Goal: Navigation & Orientation: Find specific page/section

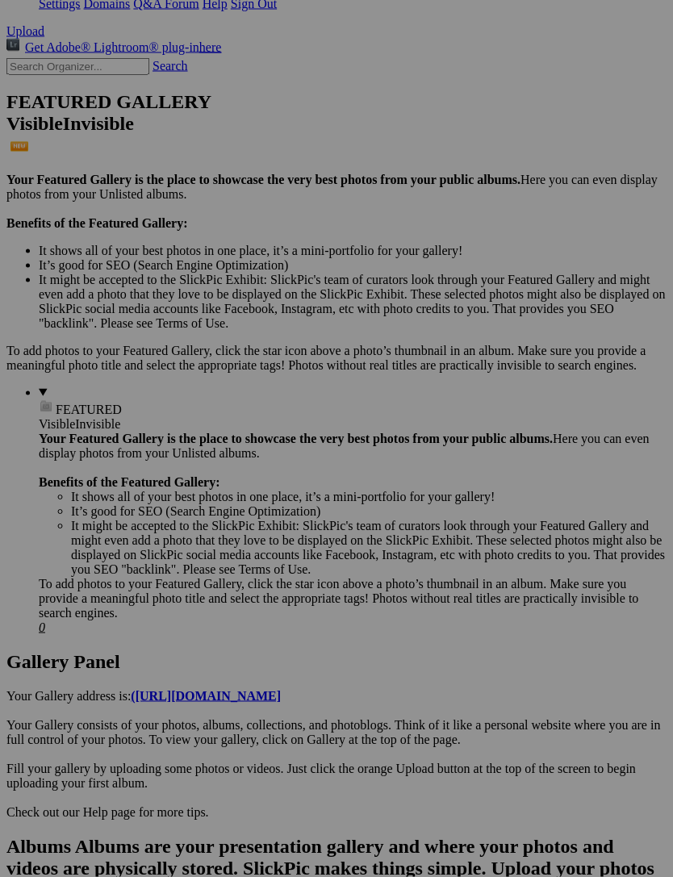
scroll to position [355, 0]
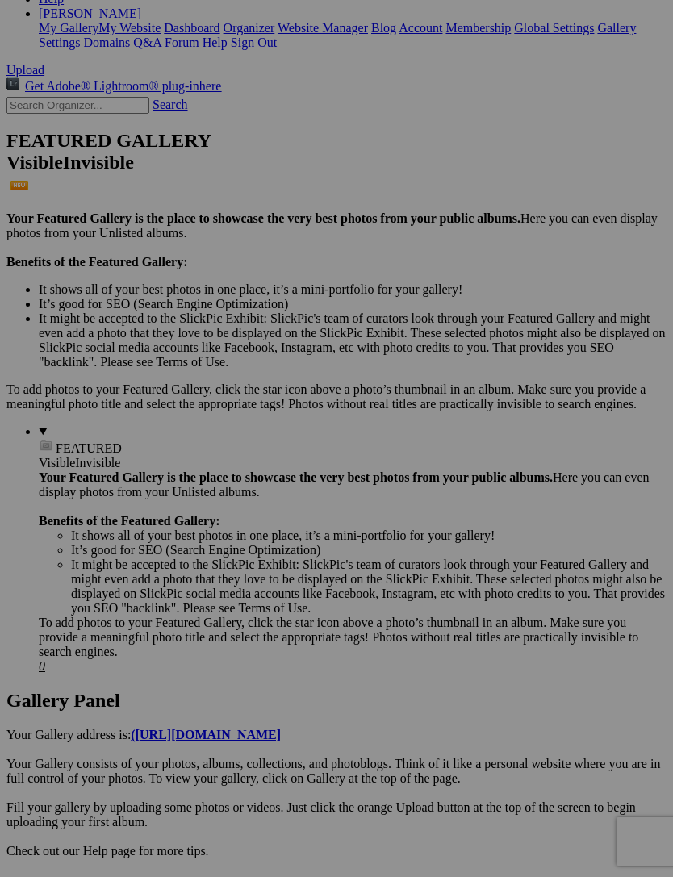
scroll to position [292, 0]
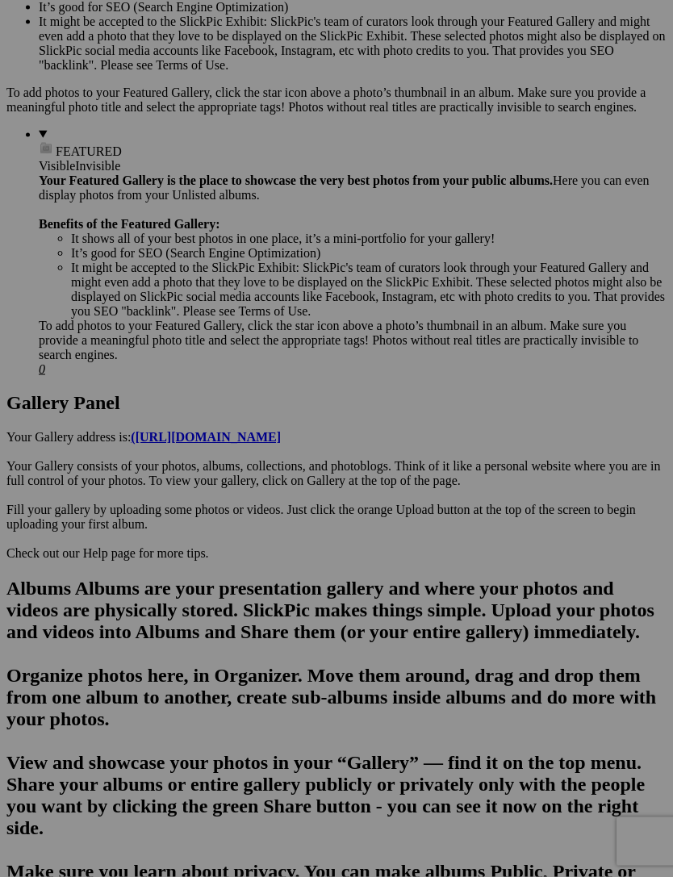
scroll to position [613, 0]
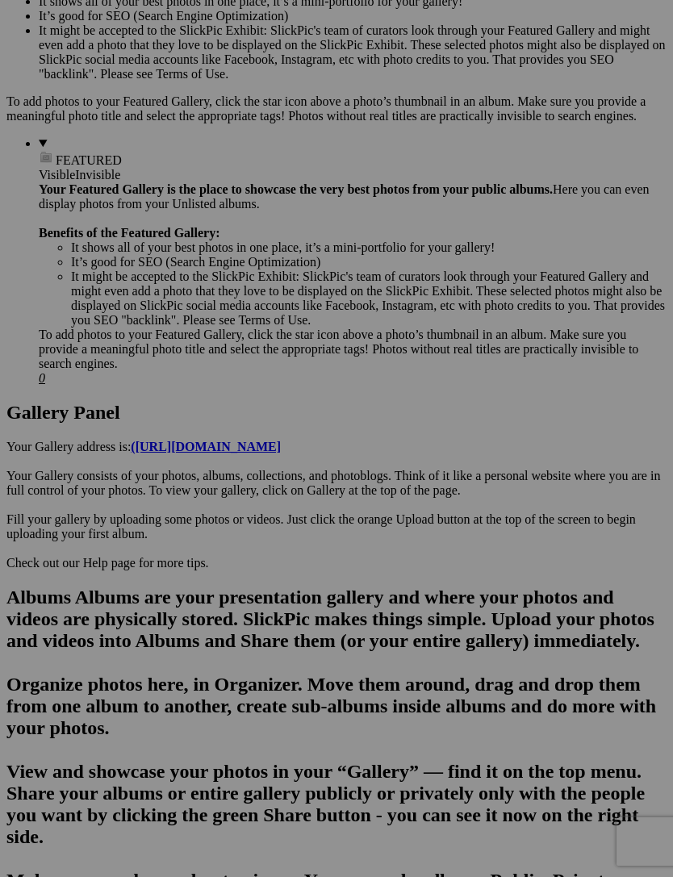
scroll to position [605, 0]
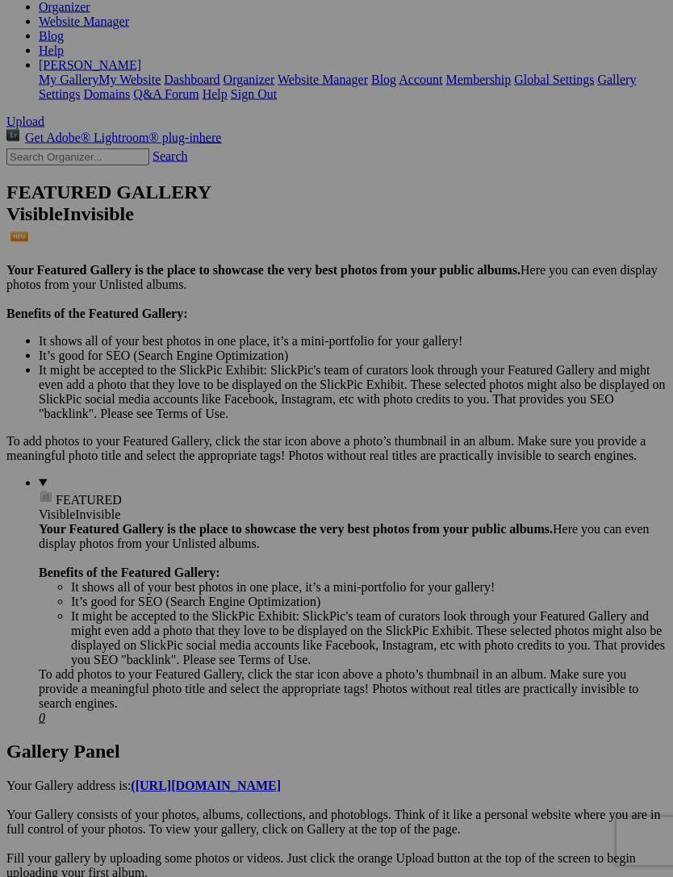
scroll to position [258, 0]
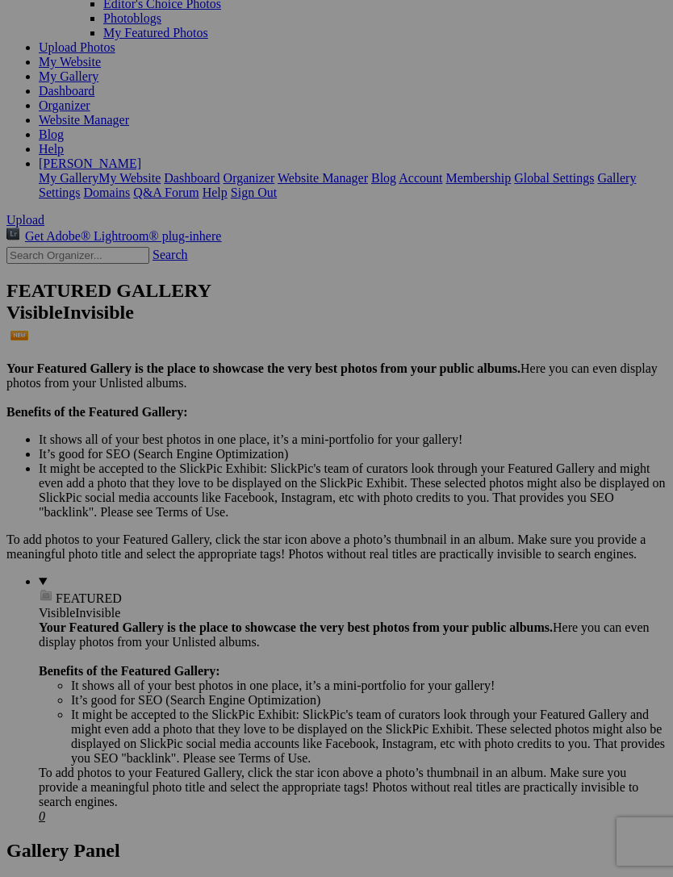
scroll to position [164, 0]
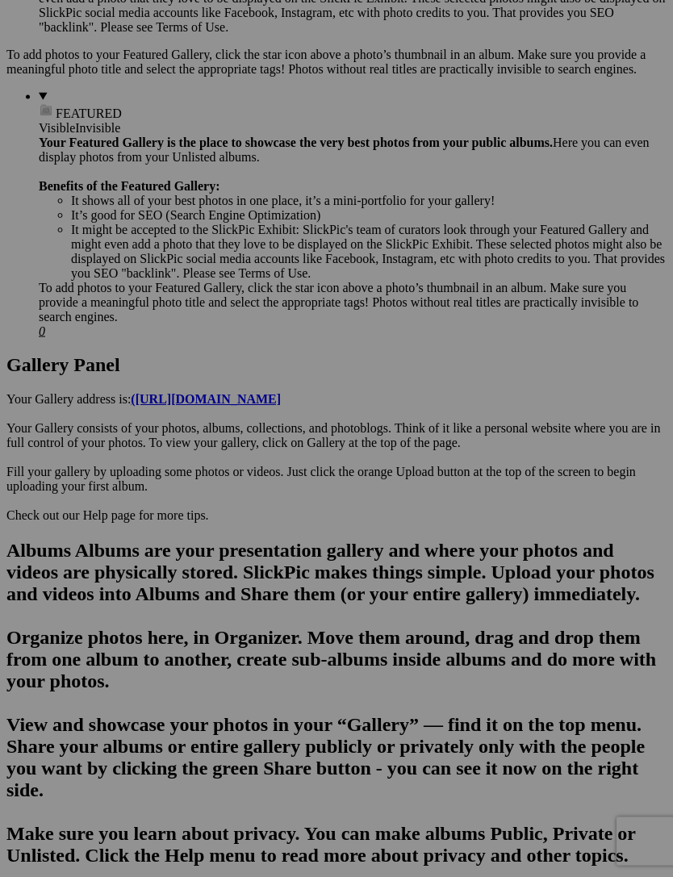
scroll to position [651, 0]
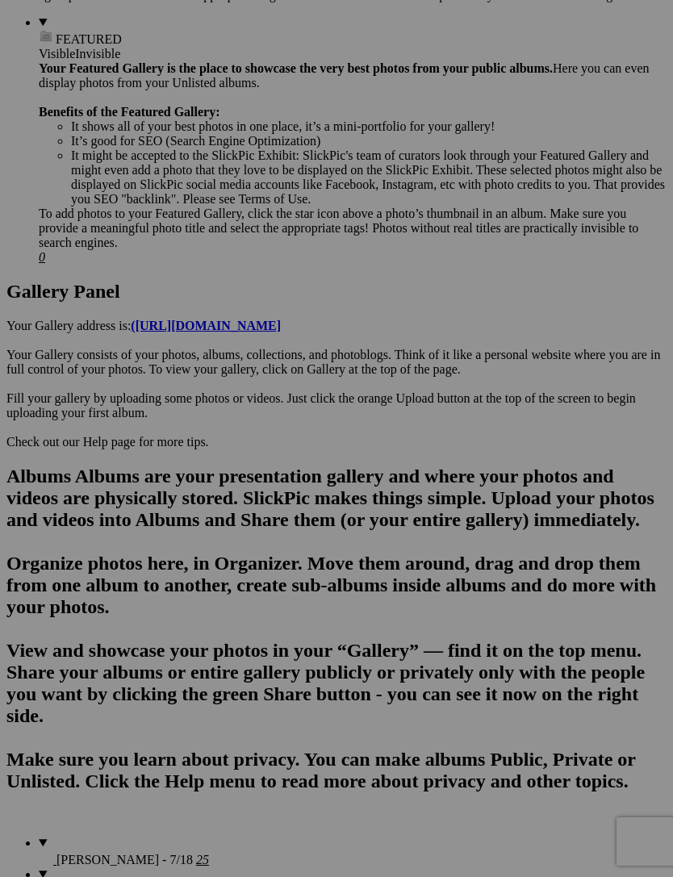
scroll to position [726, 0]
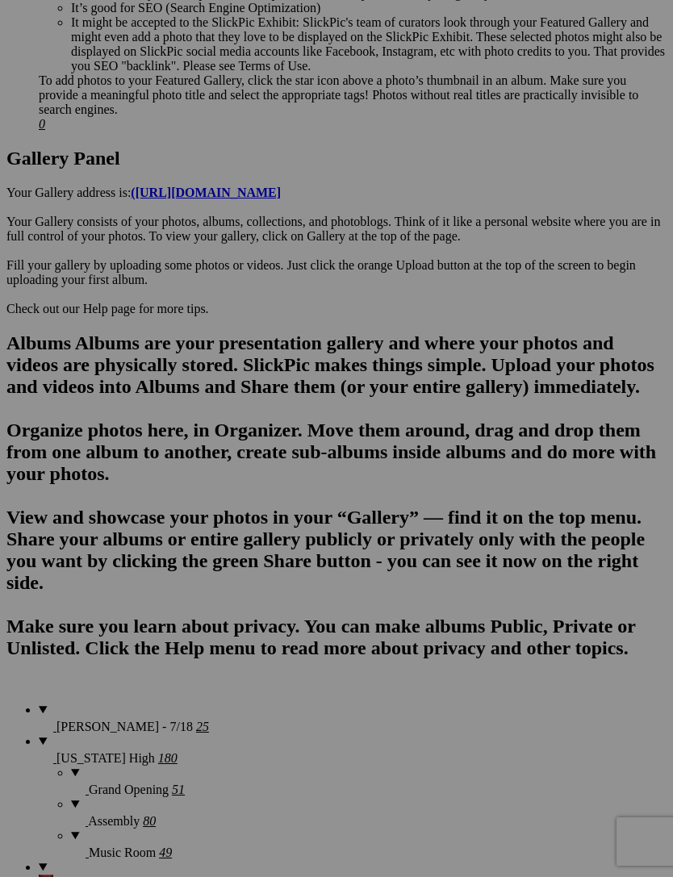
scroll to position [861, 0]
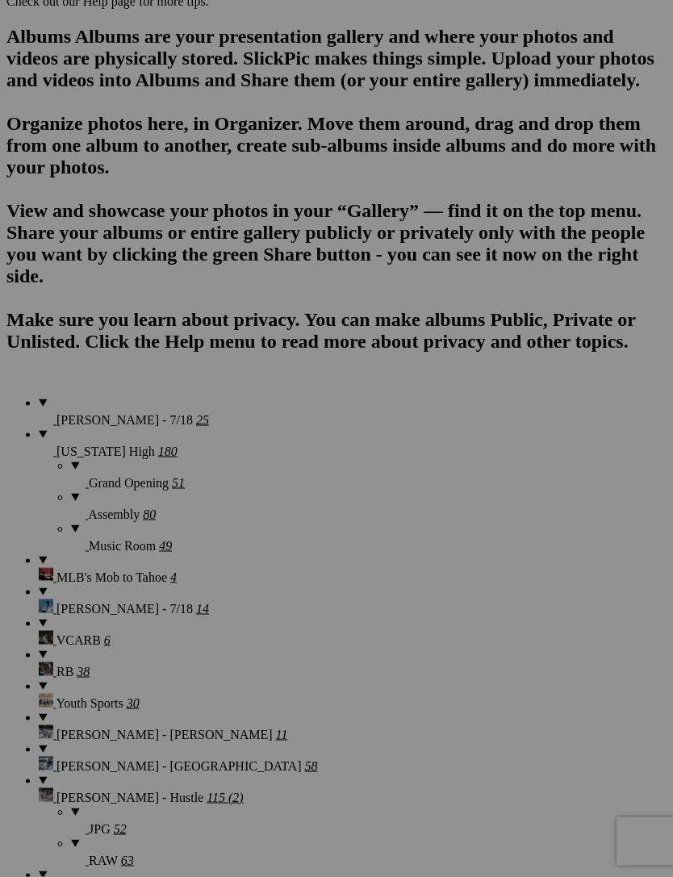
scroll to position [1165, 0]
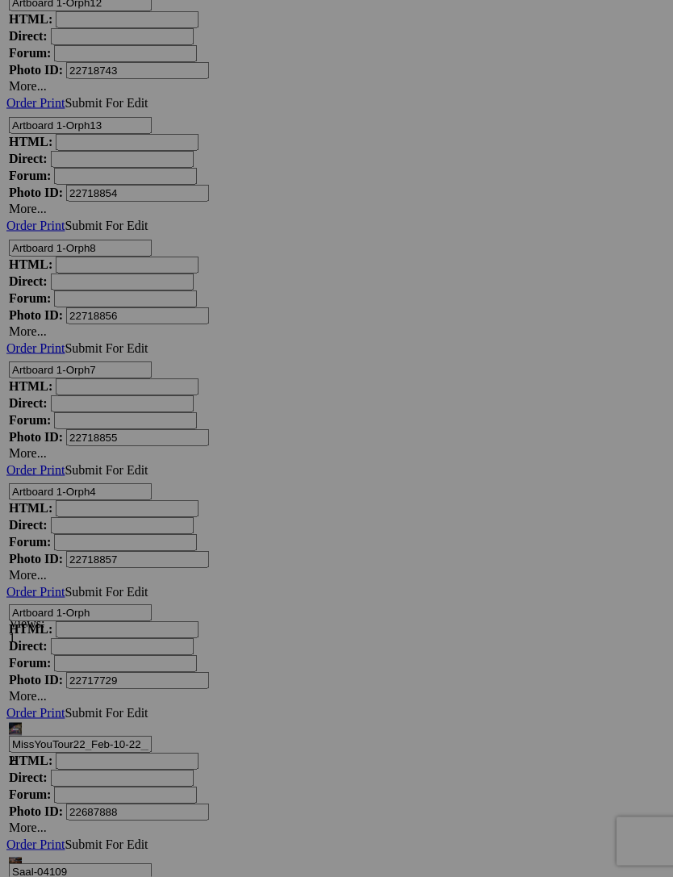
scroll to position [10193, 0]
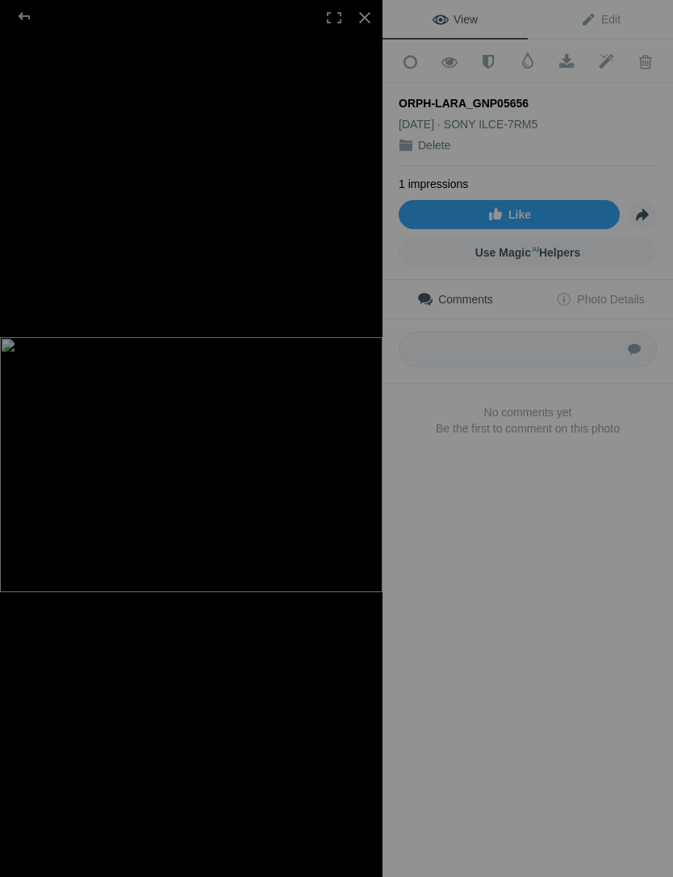
click at [366, 19] on div at bounding box center [365, 18] width 36 height 36
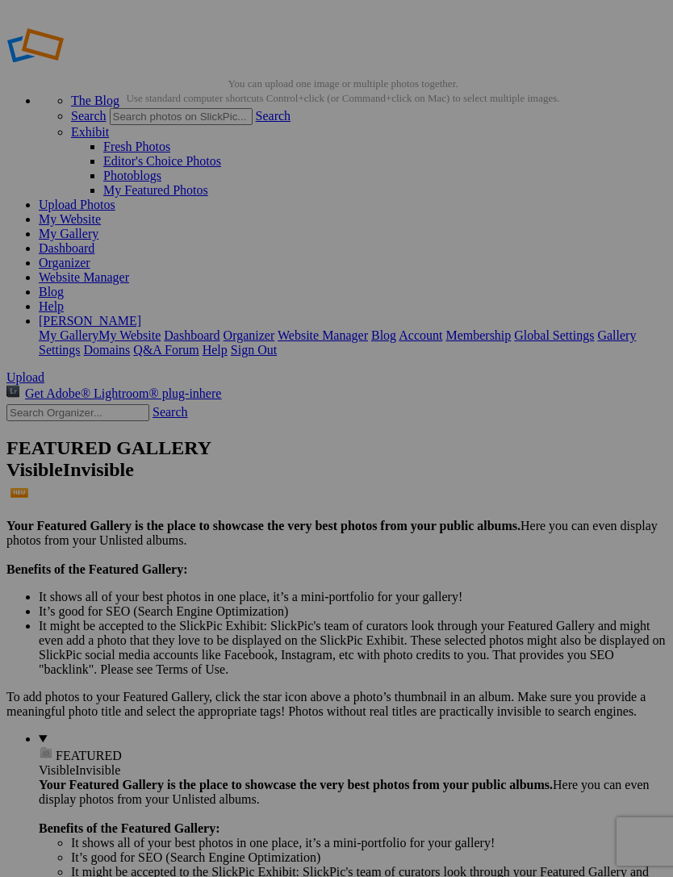
scroll to position [7, 0]
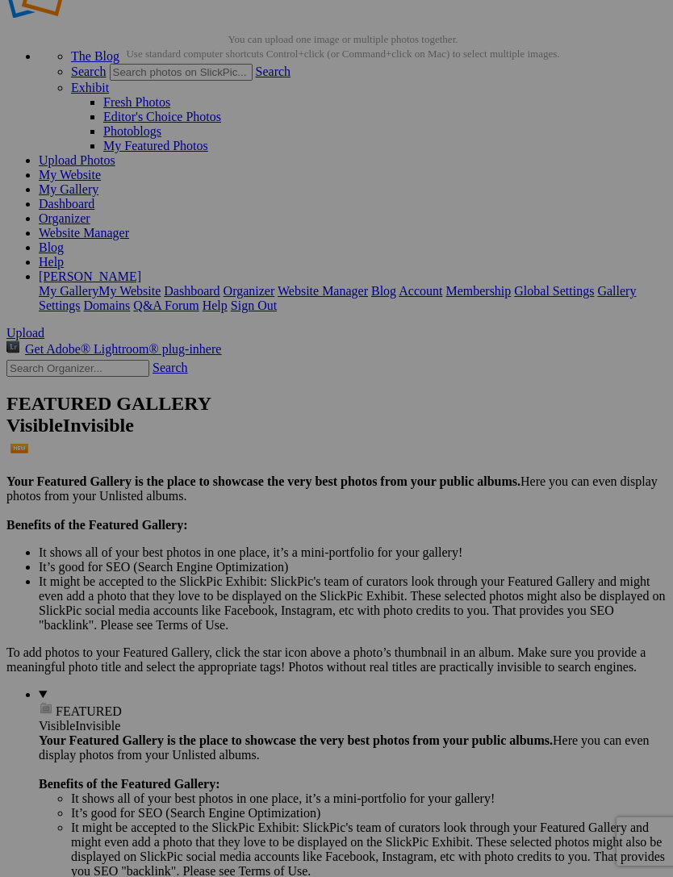
scroll to position [53, 0]
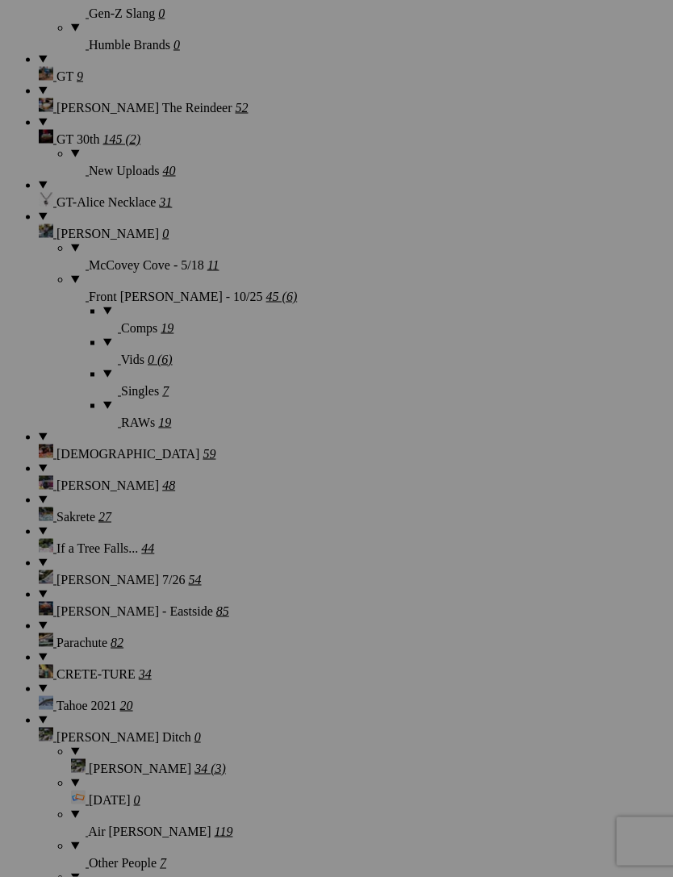
scroll to position [2170, 0]
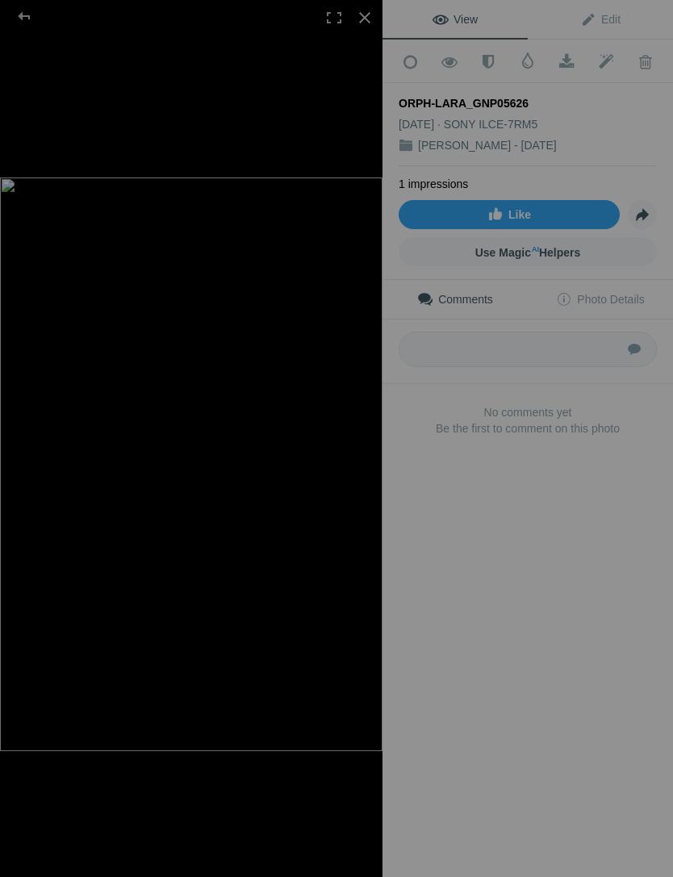
click at [28, 27] on div at bounding box center [24, 16] width 58 height 32
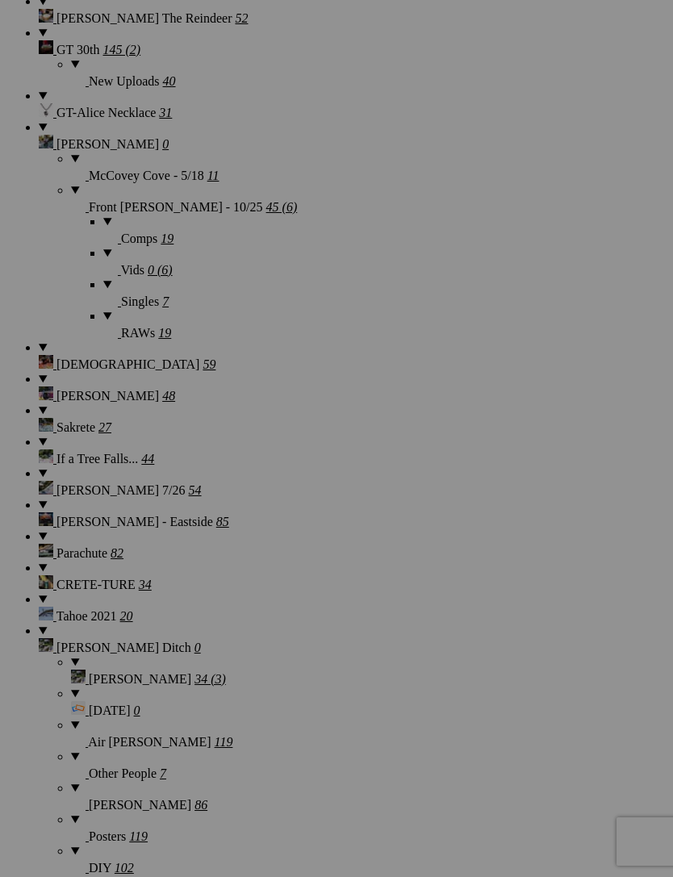
scroll to position [2429, 0]
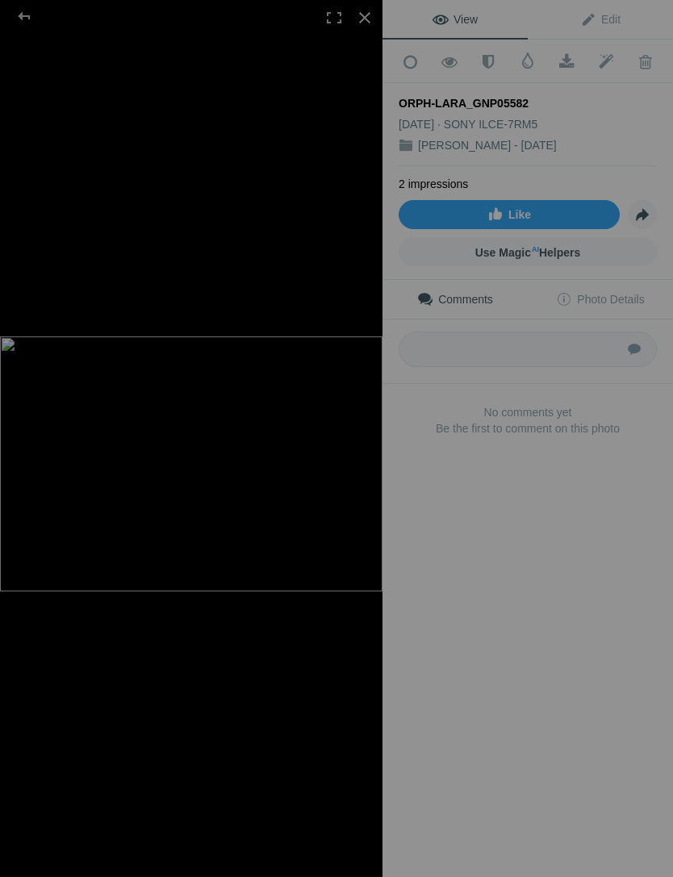
click at [27, 19] on div at bounding box center [24, 16] width 58 height 32
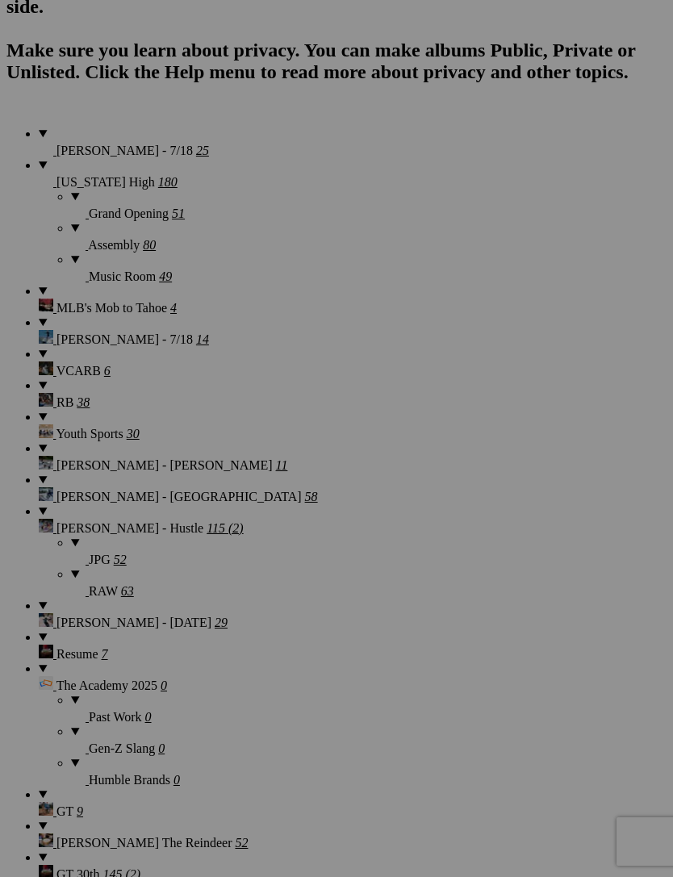
scroll to position [1432, 0]
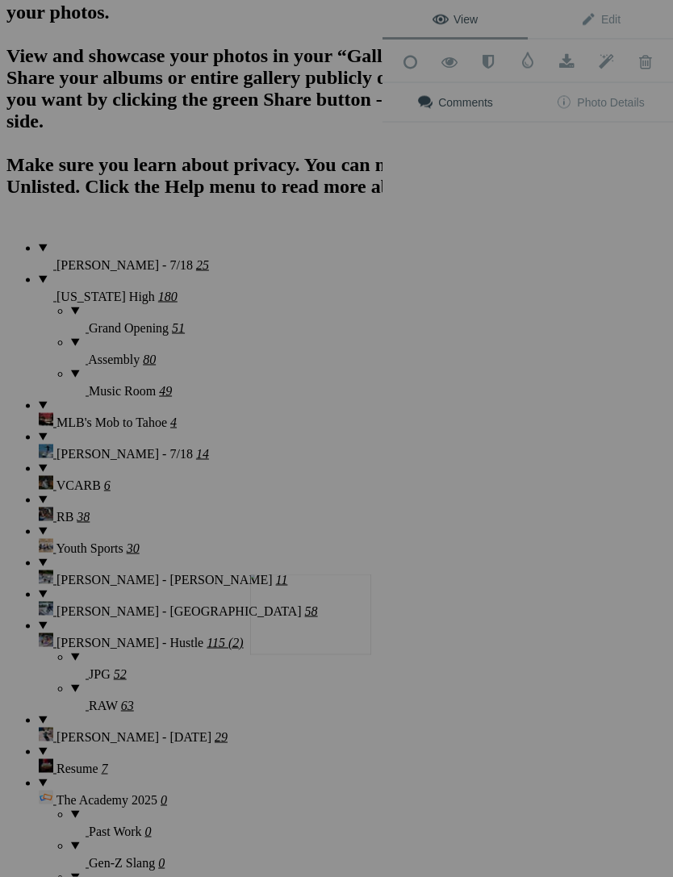
scroll to position [1320, 0]
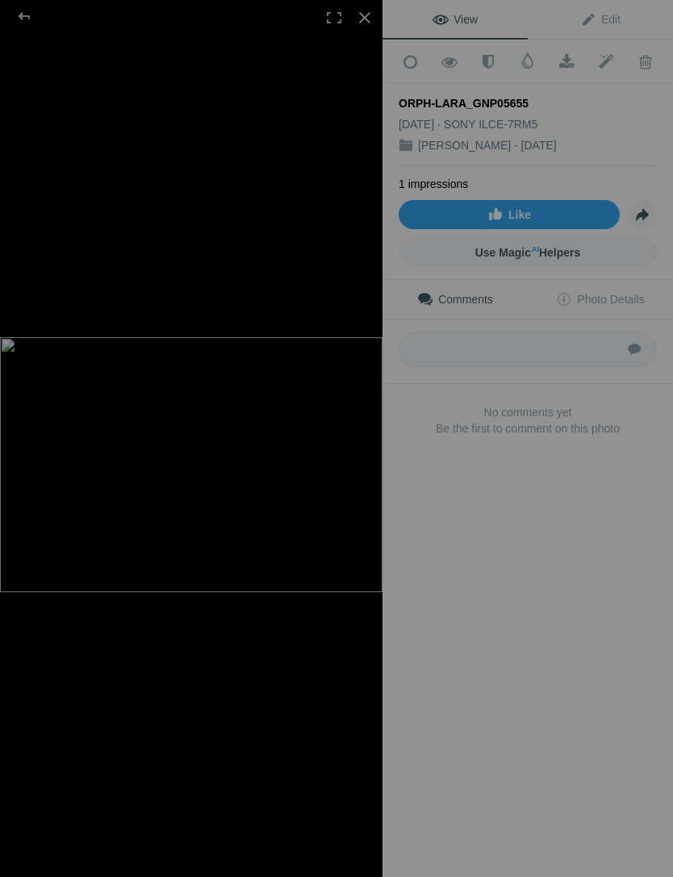
click at [31, 10] on div at bounding box center [24, 16] width 58 height 32
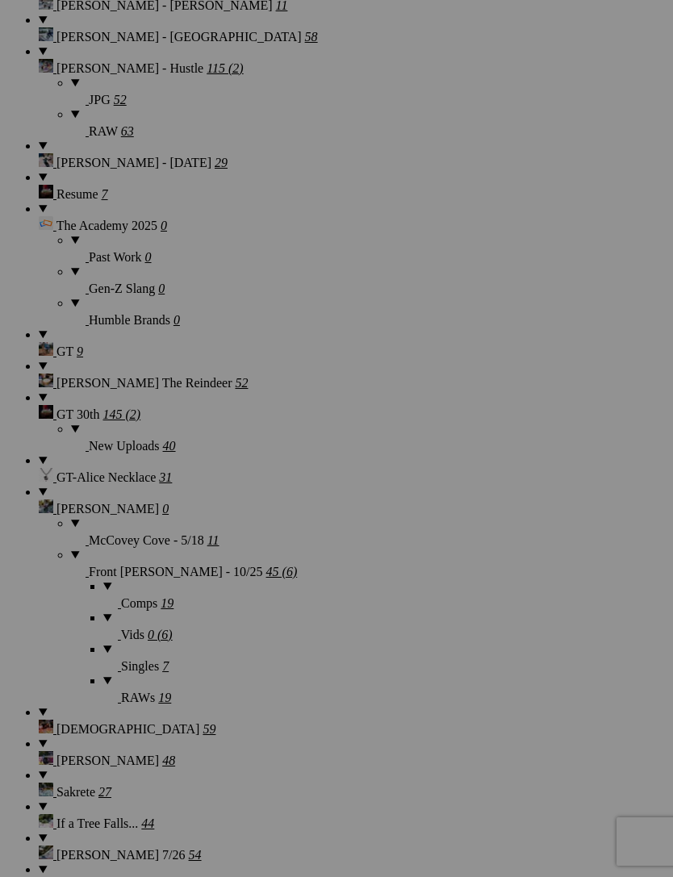
scroll to position [1894, 0]
